Goal: Navigation & Orientation: Find specific page/section

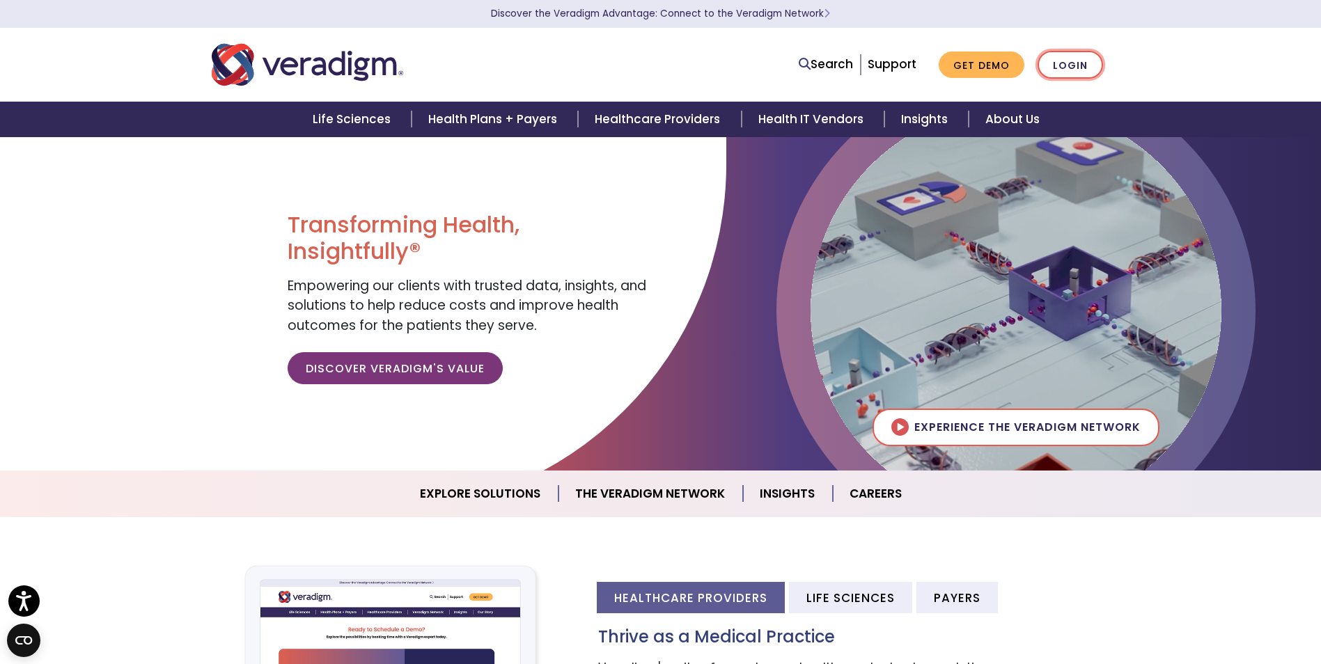
click at [1079, 70] on link "Login" at bounding box center [1070, 65] width 65 height 29
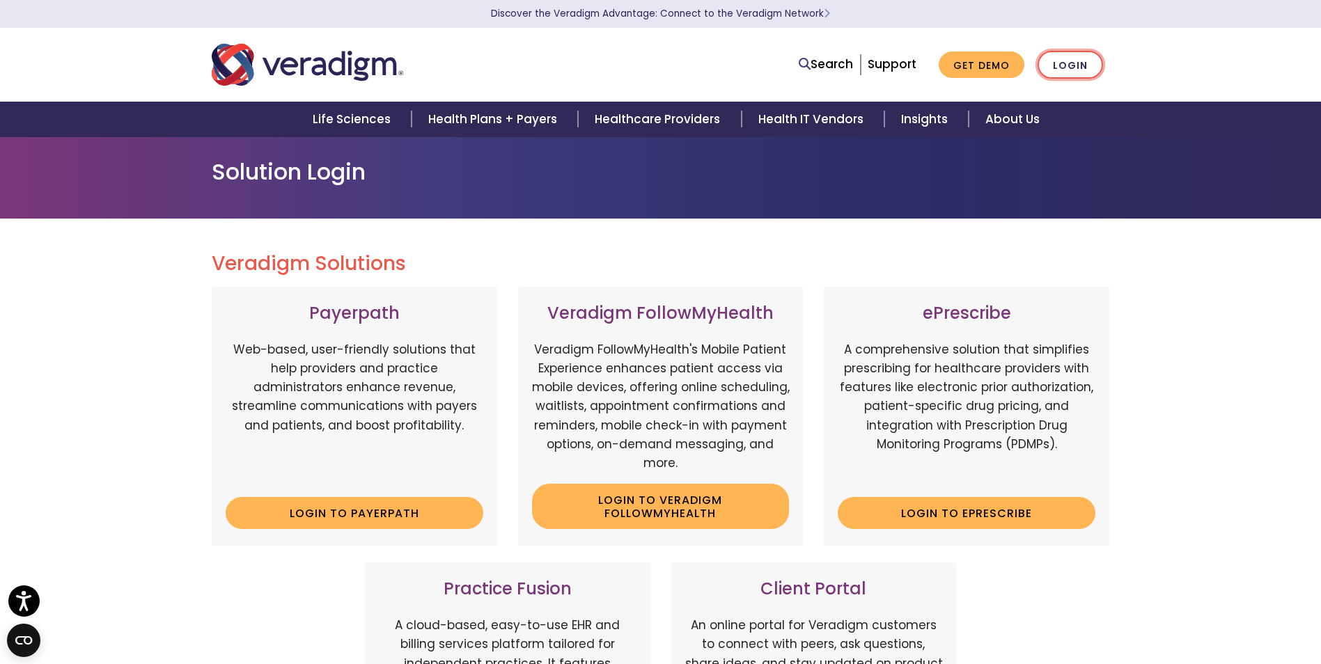
click at [1072, 62] on link "Login" at bounding box center [1070, 65] width 65 height 29
